Goal: Understand process/instructions

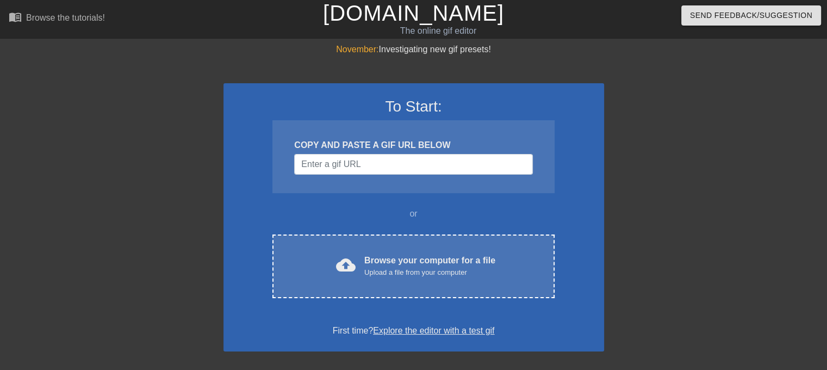
click at [439, 328] on link "Explore the editor with a test gif" at bounding box center [433, 330] width 121 height 9
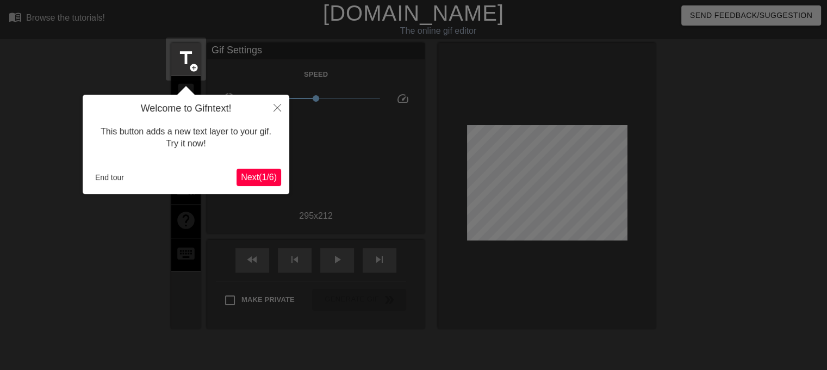
scroll to position [26, 0]
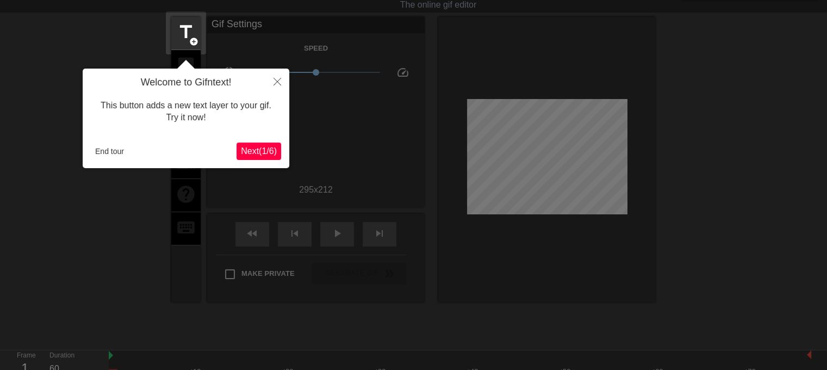
click at [258, 150] on span "Next ( 1 / 6 )" at bounding box center [259, 150] width 36 height 9
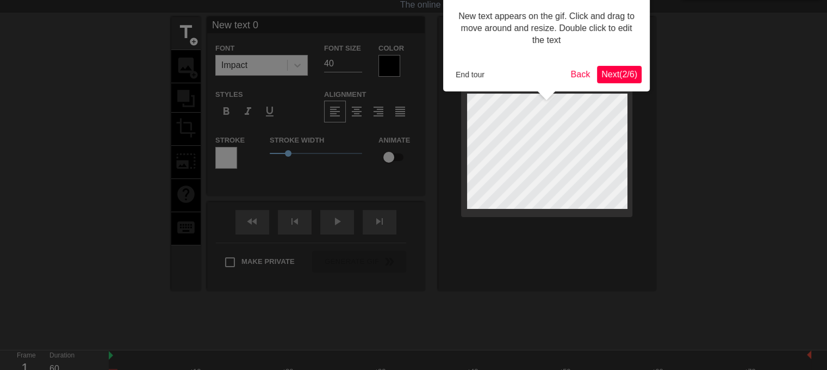
scroll to position [0, 0]
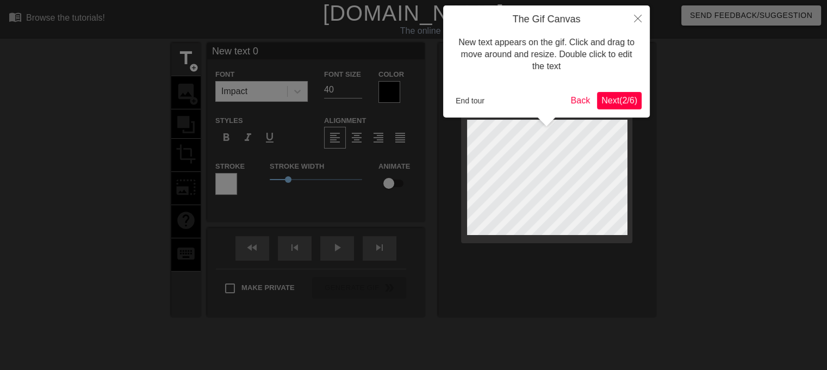
click at [616, 101] on span "Next ( 2 / 6 )" at bounding box center [619, 100] width 36 height 9
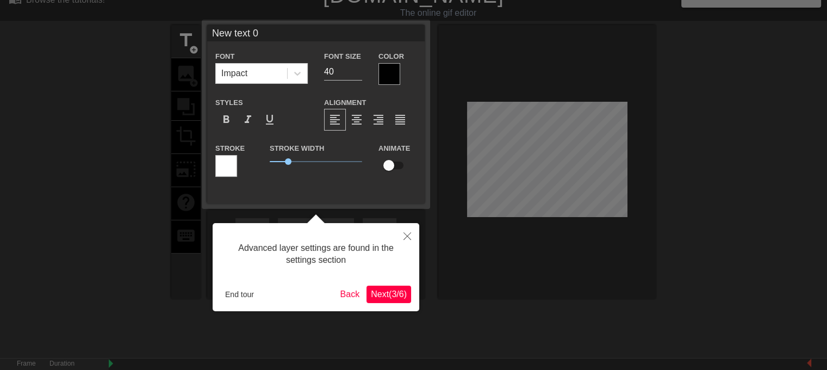
scroll to position [26, 0]
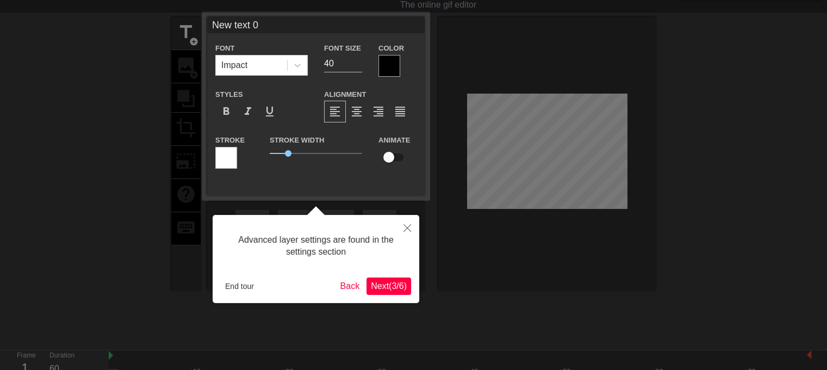
click at [383, 289] on span "Next ( 3 / 6 )" at bounding box center [389, 285] width 36 height 9
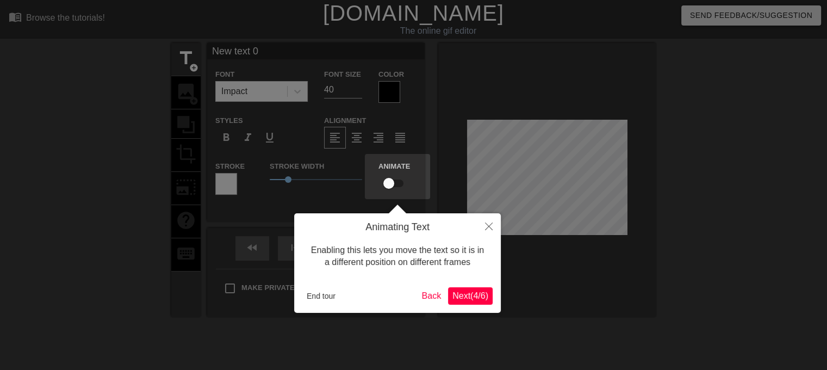
click at [469, 297] on span "Next ( 4 / 6 )" at bounding box center [470, 295] width 36 height 9
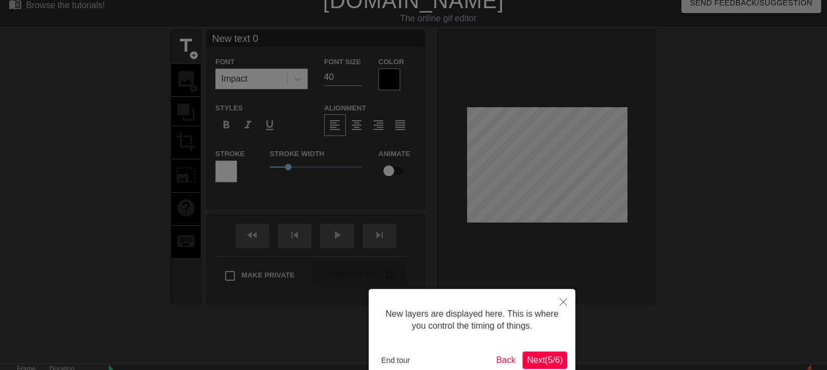
scroll to position [73, 0]
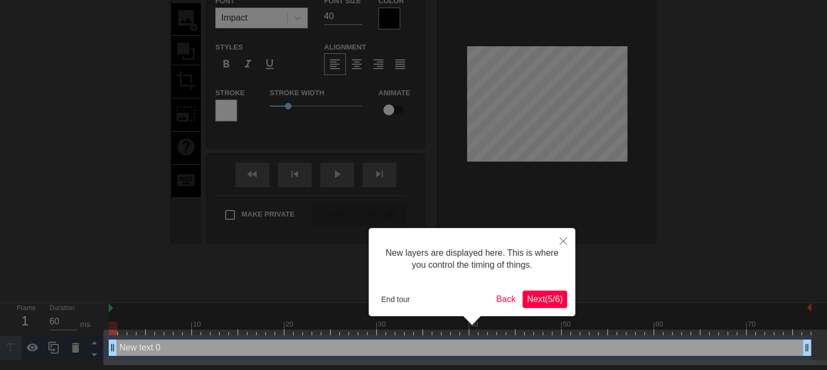
click at [530, 301] on span "Next ( 5 / 6 )" at bounding box center [545, 298] width 36 height 9
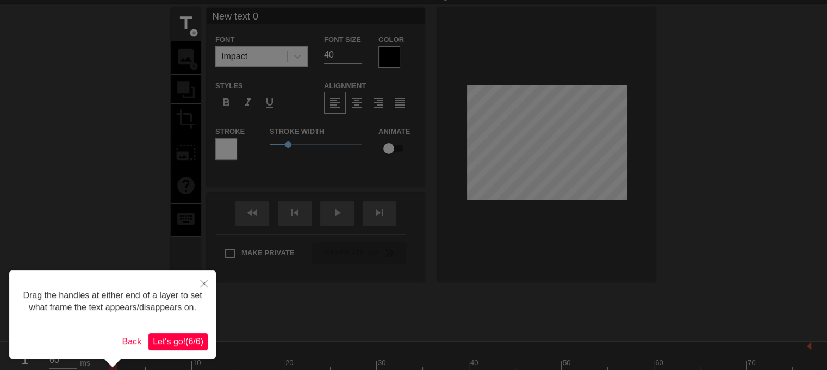
scroll to position [0, 0]
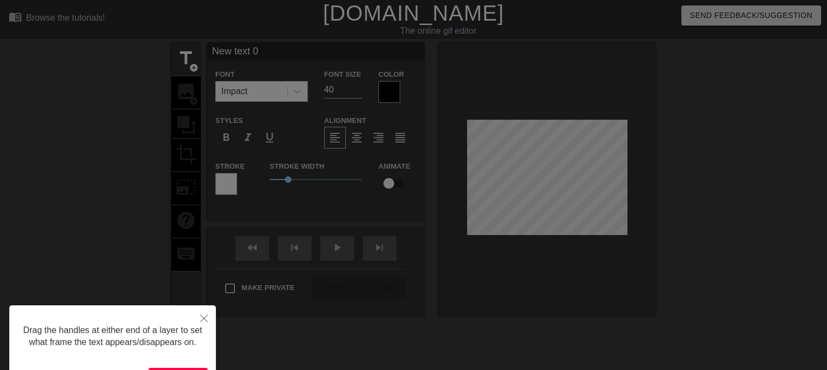
click at [181, 365] on div "Drag the handles at either end of a layer to set what frame the text appears/di…" at bounding box center [112, 349] width 207 height 88
click at [195, 321] on button "Close" at bounding box center [204, 317] width 24 height 25
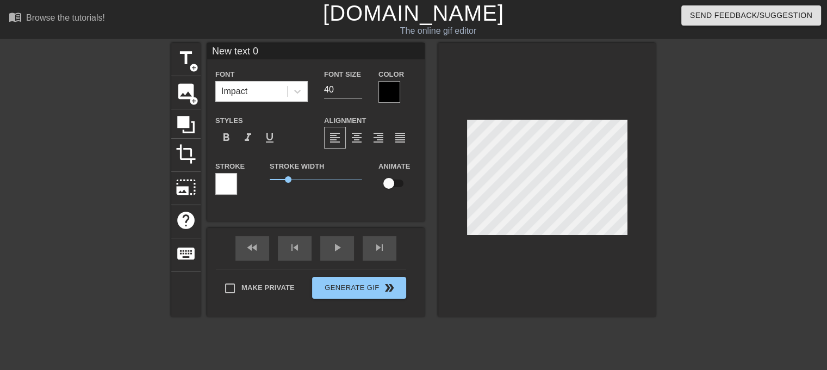
click at [724, 154] on div at bounding box center [750, 206] width 163 height 326
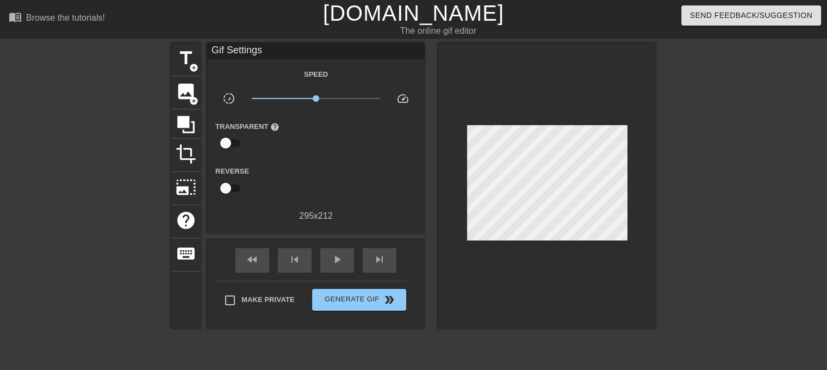
click at [231, 54] on div "Gif Settings" at bounding box center [315, 51] width 217 height 16
click at [183, 88] on span "image" at bounding box center [186, 91] width 21 height 21
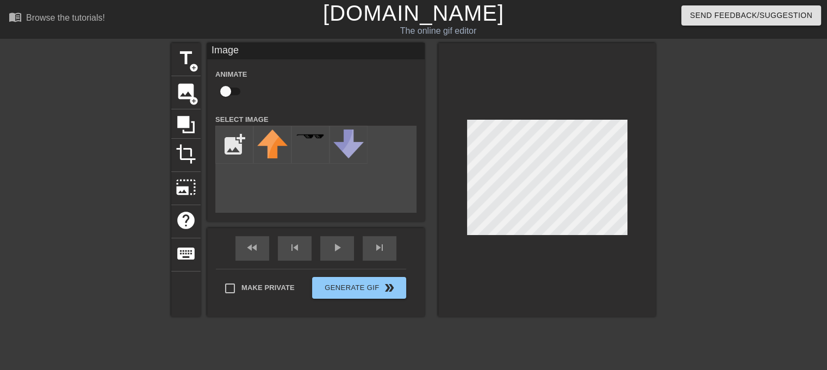
click at [512, 291] on div at bounding box center [546, 179] width 217 height 273
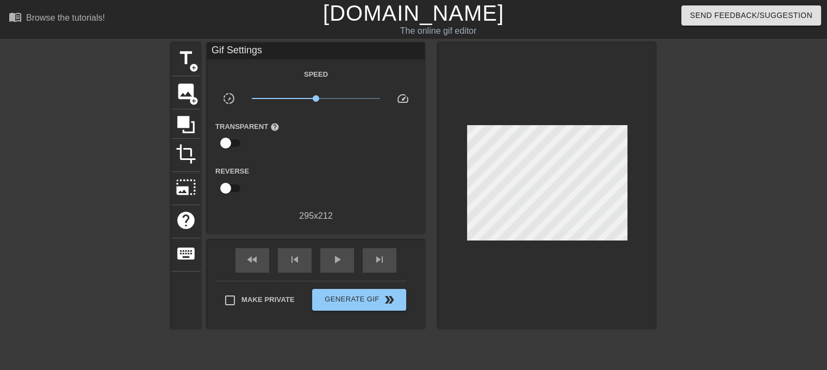
drag, startPoint x: 515, startPoint y: 296, endPoint x: 522, endPoint y: 304, distance: 10.8
click at [522, 304] on div at bounding box center [546, 185] width 217 height 285
